Goal: Transaction & Acquisition: Purchase product/service

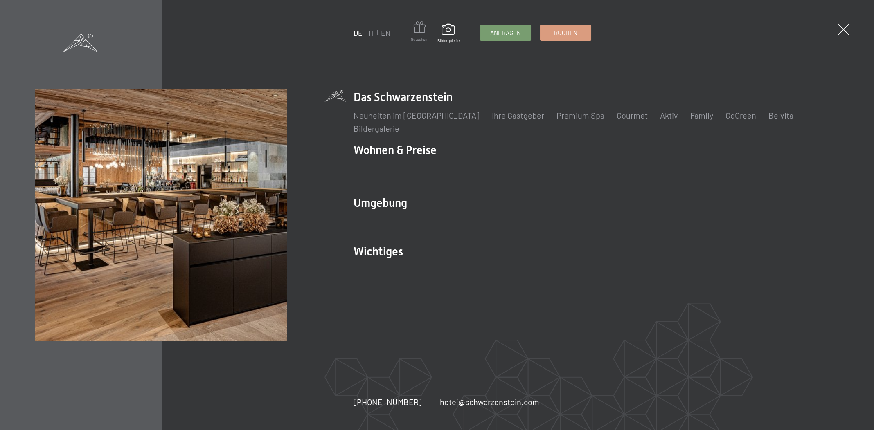
click at [419, 32] on span at bounding box center [420, 28] width 18 height 15
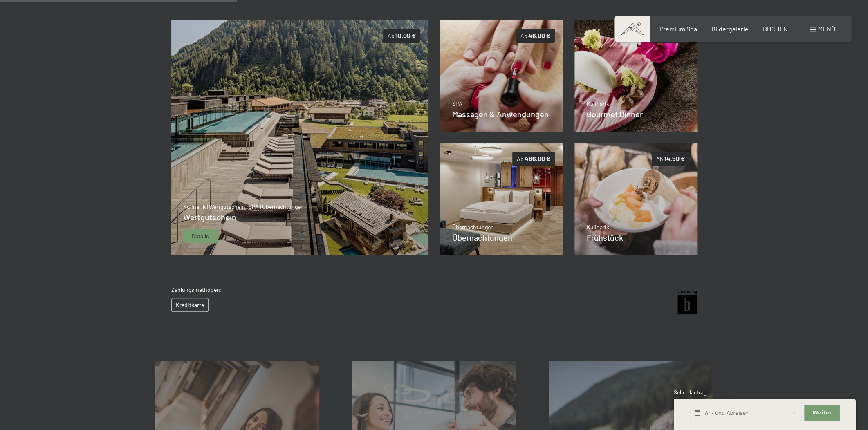
scroll to position [164, 0]
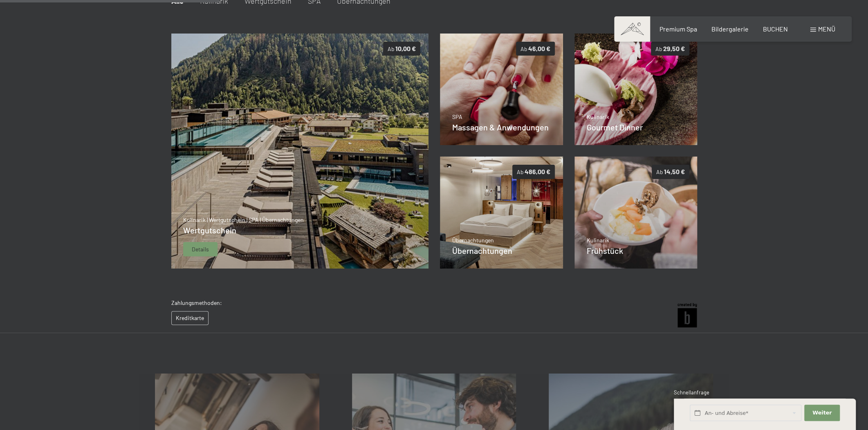
click at [200, 242] on div "Kulinarik | Wertgutschein | SPA | Übernachtungen Wertgutschein Details" at bounding box center [243, 236] width 121 height 41
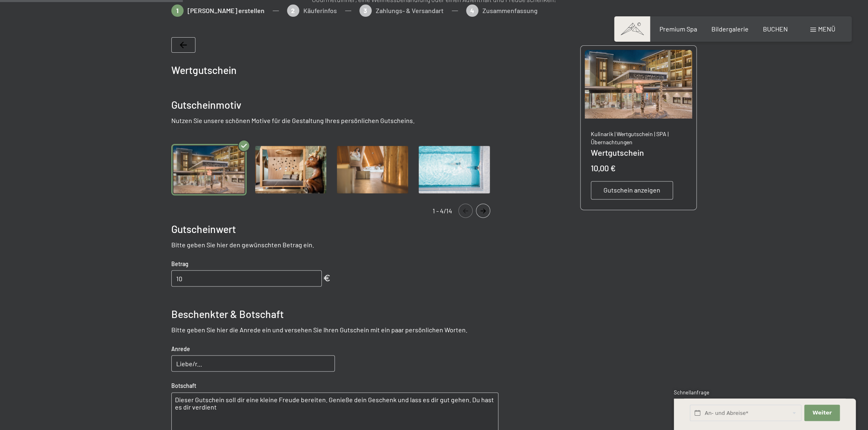
scroll to position [181, 0]
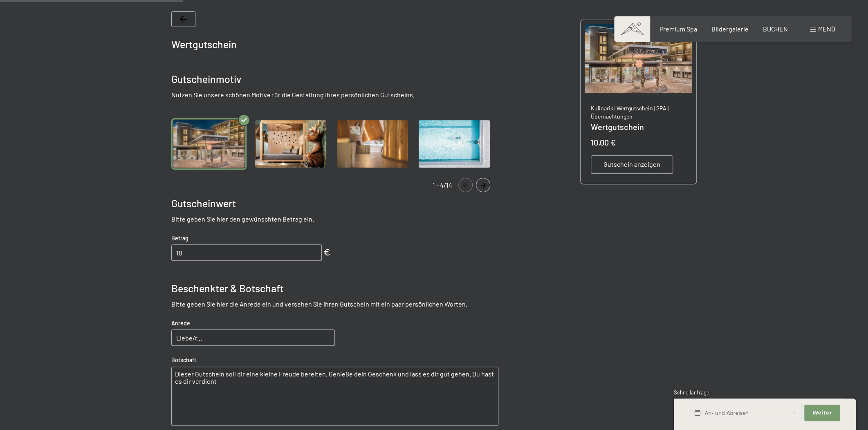
click at [482, 185] on icon "Navigate to next slide" at bounding box center [483, 185] width 5 height 5
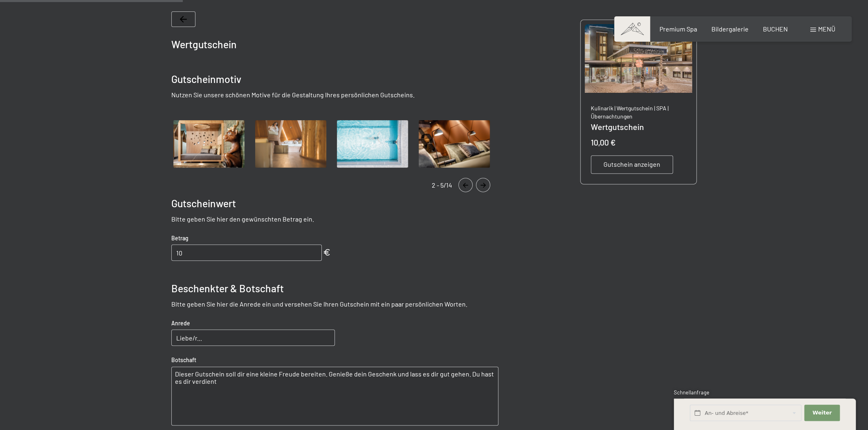
click at [482, 185] on icon "Navigate to next slide" at bounding box center [483, 185] width 5 height 5
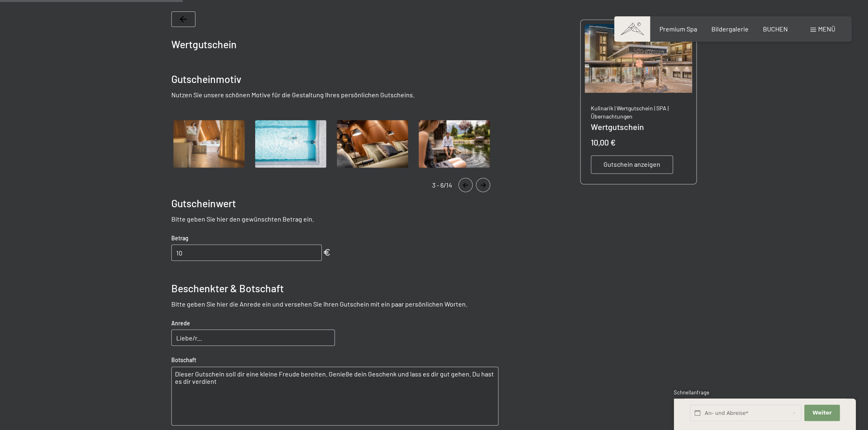
click at [482, 185] on icon "Navigate to next slide" at bounding box center [483, 185] width 5 height 5
click at [481, 185] on icon "Navigate to next slide" at bounding box center [483, 185] width 5 height 5
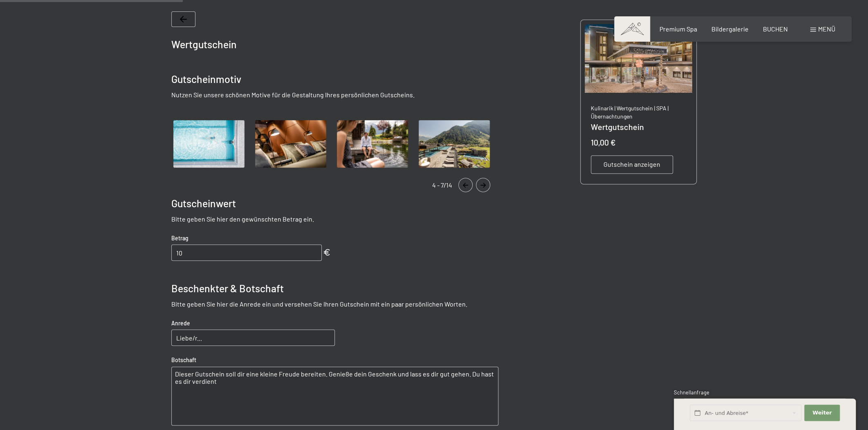
click at [481, 185] on icon "Navigate to next slide" at bounding box center [483, 185] width 5 height 5
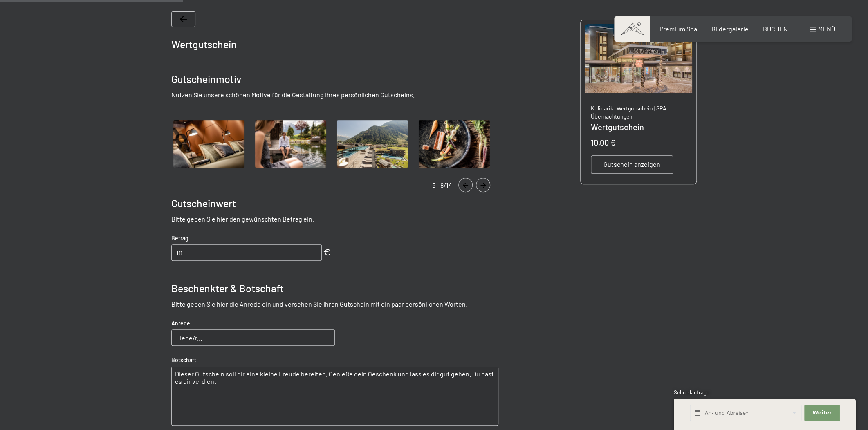
click at [481, 185] on icon "Navigate to next slide" at bounding box center [483, 185] width 5 height 5
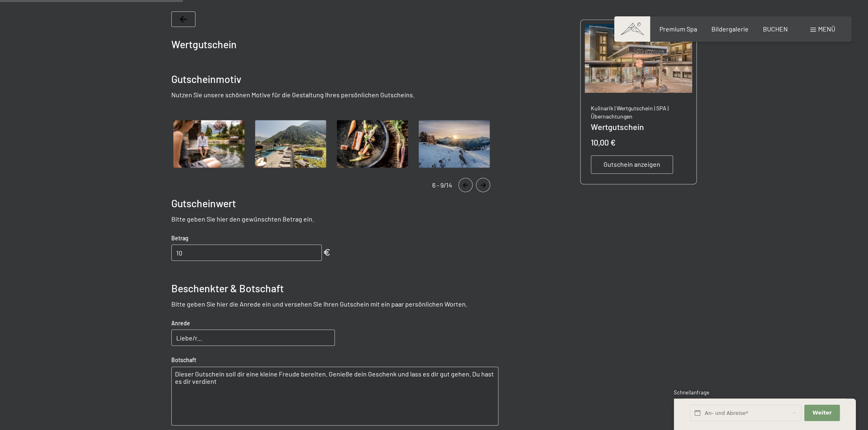
click at [481, 183] on icon "Navigate to next slide" at bounding box center [482, 185] width 13 height 5
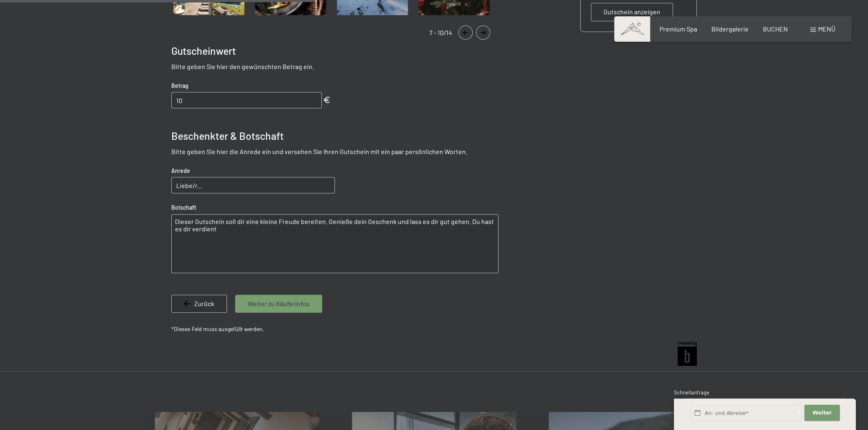
scroll to position [310, 0]
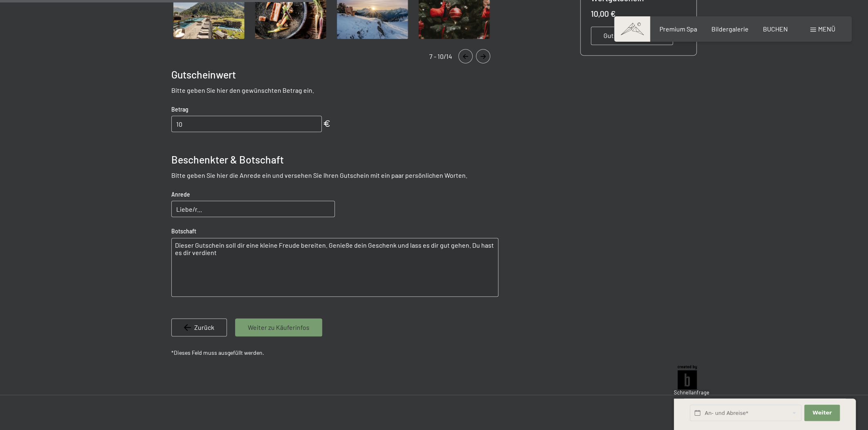
click at [271, 331] on span "Weiter zu Käuferinfos" at bounding box center [279, 327] width 62 height 9
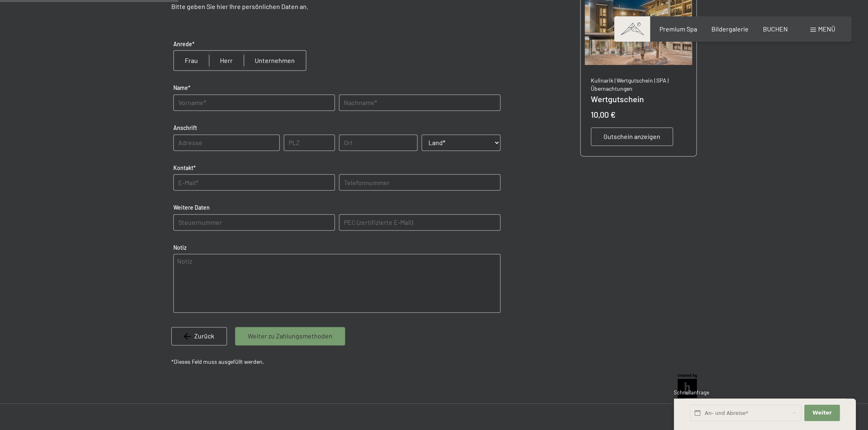
scroll to position [119, 0]
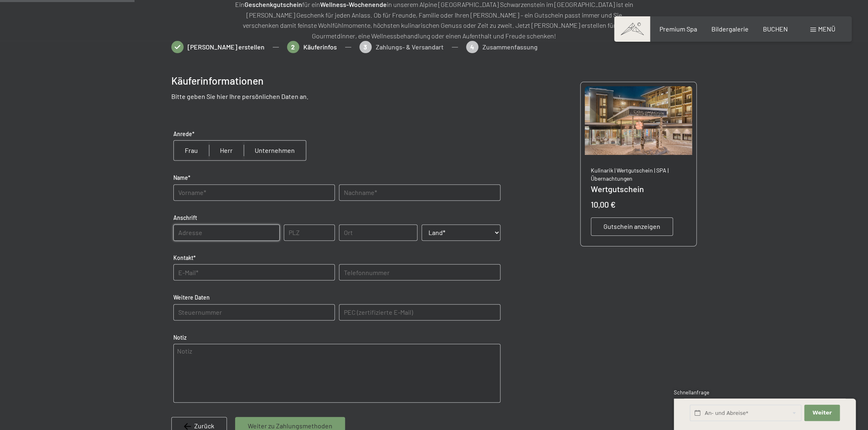
click at [222, 232] on input "text" at bounding box center [226, 233] width 106 height 16
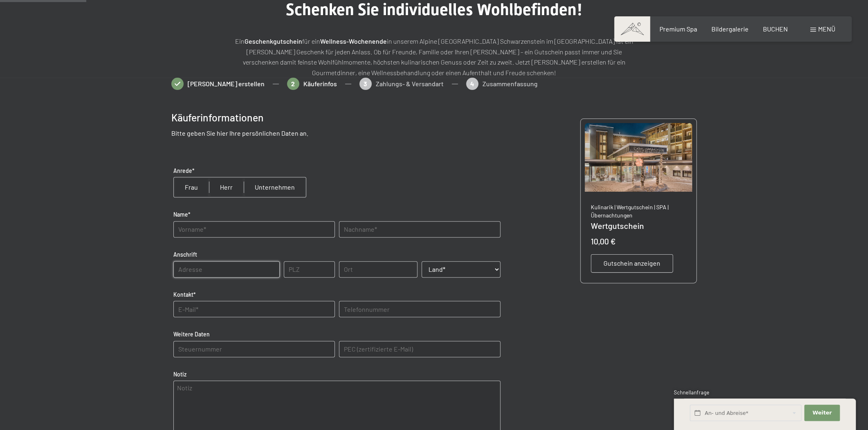
scroll to position [56, 0]
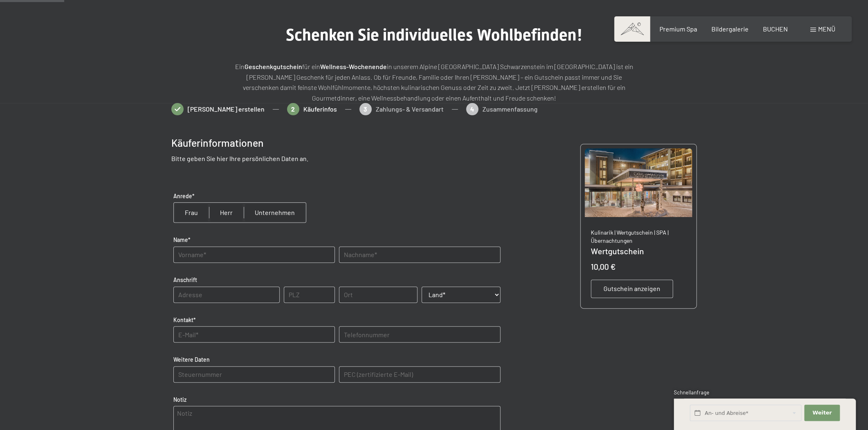
drag, startPoint x: 162, startPoint y: 141, endPoint x: 294, endPoint y: 152, distance: 132.1
click at [290, 148] on bn-voucher-app at bounding box center [434, 329] width 558 height 453
click at [298, 156] on p "Bitte geben Sie hier Ihre persönlichen Daten an." at bounding box center [334, 158] width 327 height 9
click at [225, 257] on input "text" at bounding box center [254, 255] width 162 height 16
click at [225, 294] on input "text" at bounding box center [226, 295] width 106 height 16
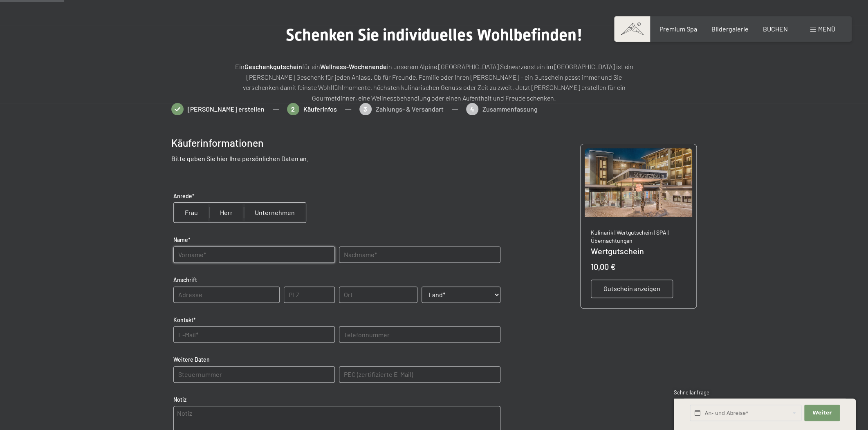
drag, startPoint x: 236, startPoint y: 249, endPoint x: 787, endPoint y: 221, distance: 551.2
click at [236, 254] on input "text" at bounding box center [254, 255] width 162 height 16
